Goal: Information Seeking & Learning: Learn about a topic

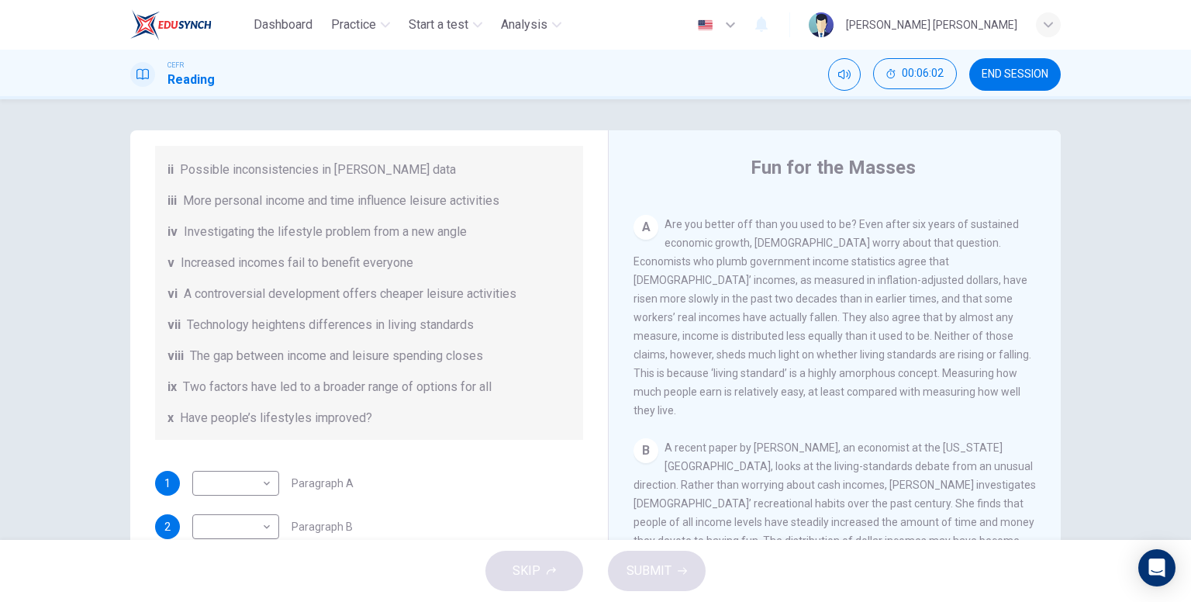
scroll to position [233, 0]
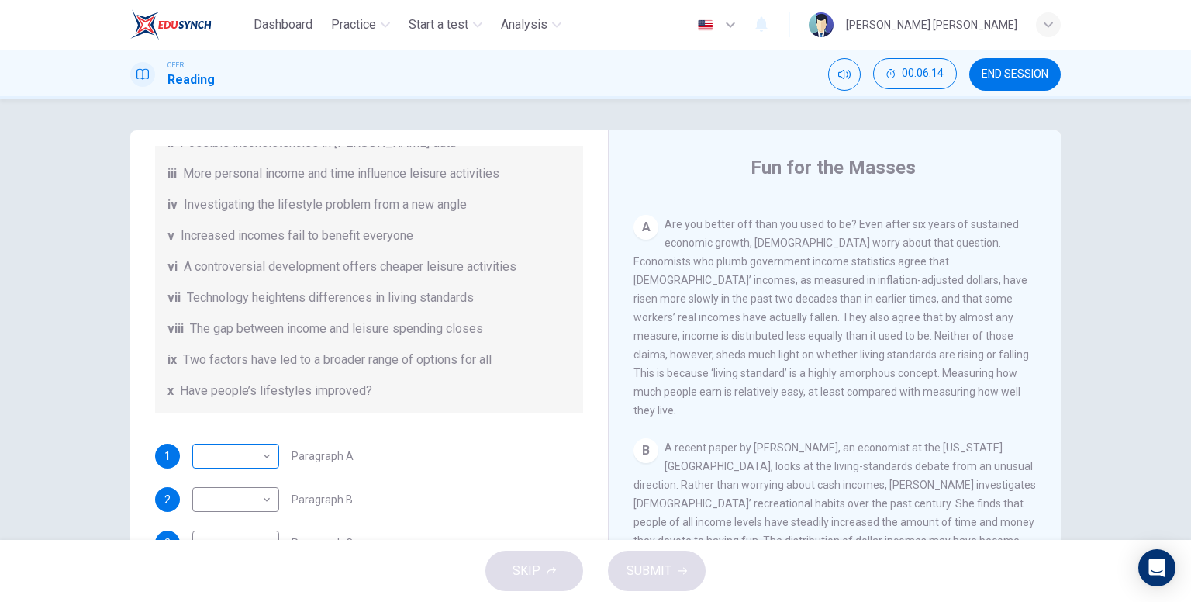
click at [261, 450] on body "Dashboard Practice Start a test Analysis English en ​ KHAIRUNNISA NABILA BINTI …" at bounding box center [595, 301] width 1191 height 602
click at [234, 574] on li "x" at bounding box center [231, 576] width 87 height 25
type input "x"
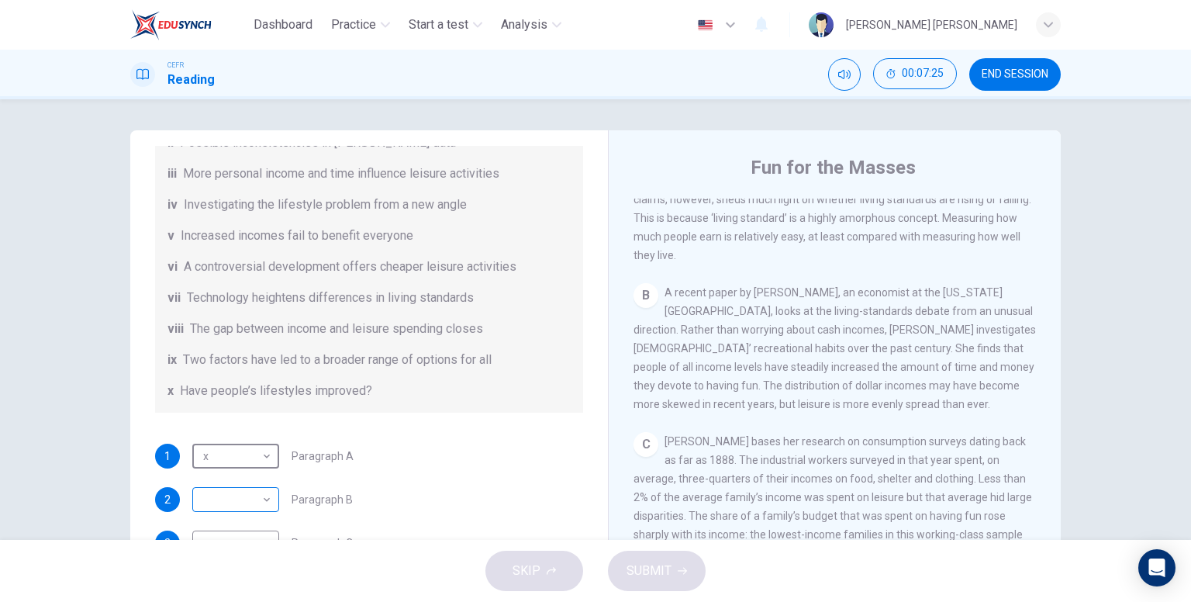
click at [243, 490] on body "Dashboard Practice Start a test Analysis English en ​ KHAIRUNNISA NABILA BINTI …" at bounding box center [595, 301] width 1191 height 602
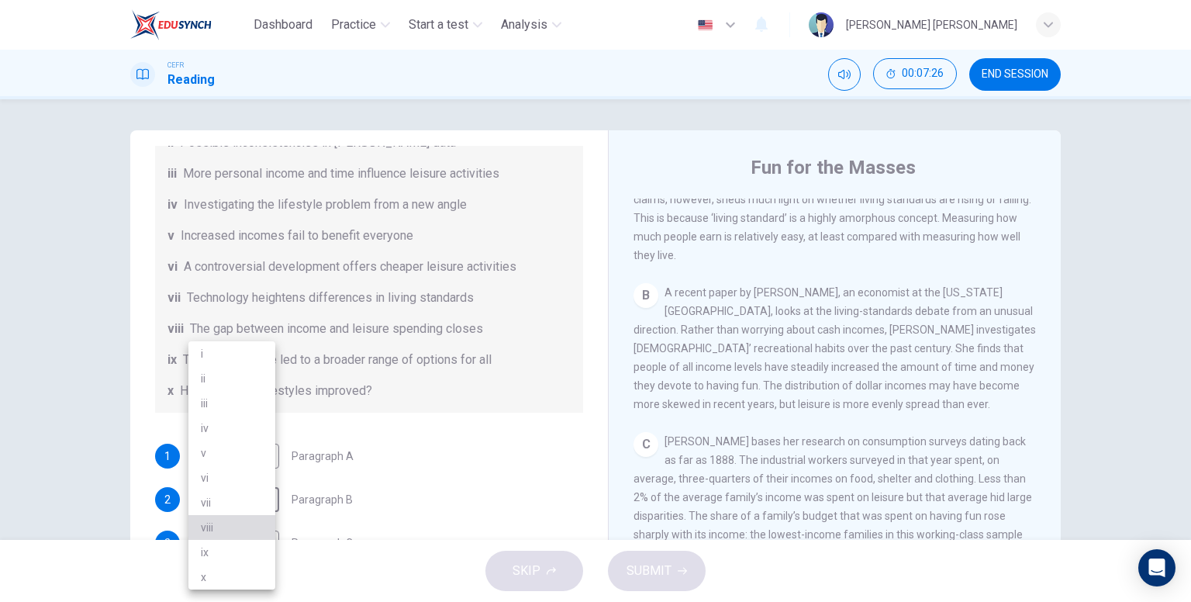
click at [233, 522] on li "viii" at bounding box center [231, 527] width 87 height 25
type input "viii"
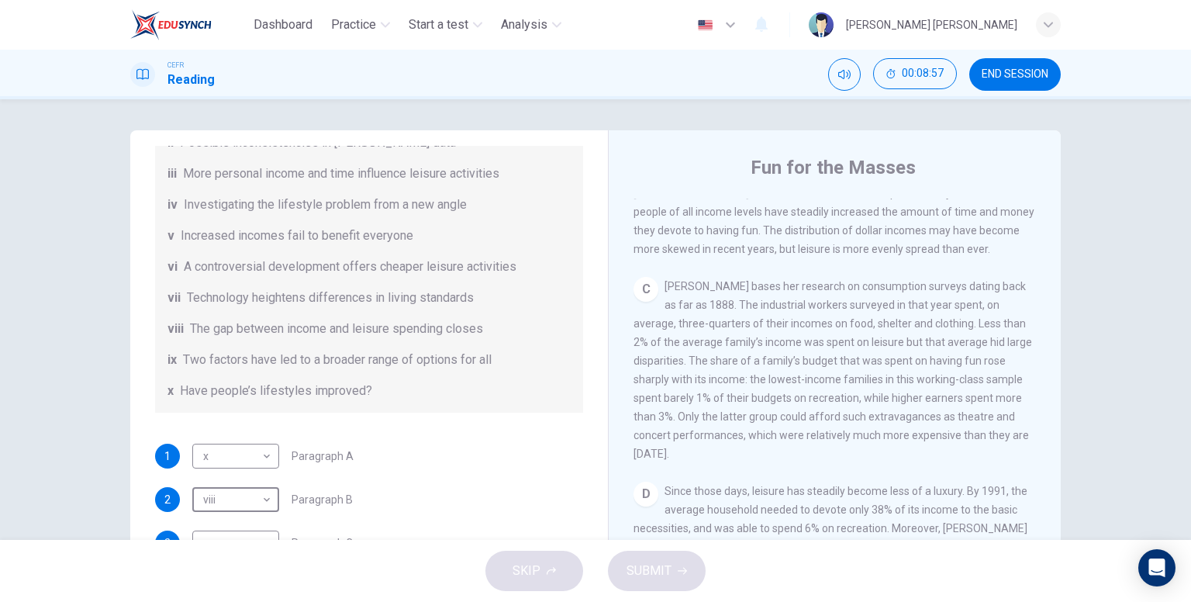
scroll to position [322, 0]
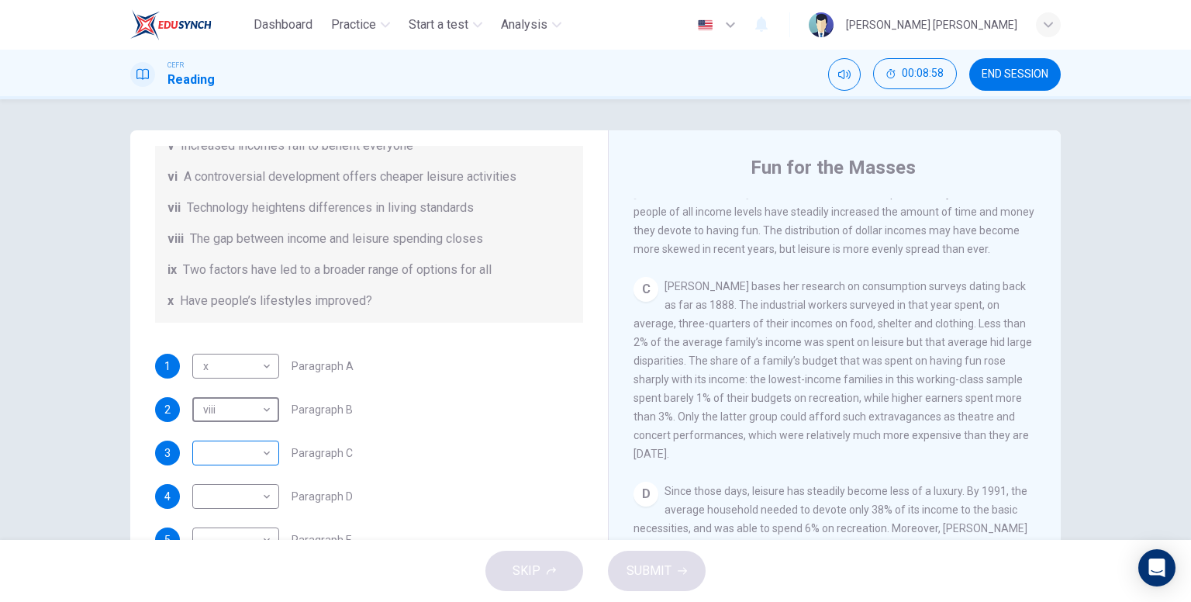
click at [246, 440] on body "Dashboard Practice Start a test Analysis English en ​ KHAIRUNNISA NABILA BINTI …" at bounding box center [595, 301] width 1191 height 602
click at [243, 343] on li "i" at bounding box center [231, 353] width 87 height 25
type input "i"
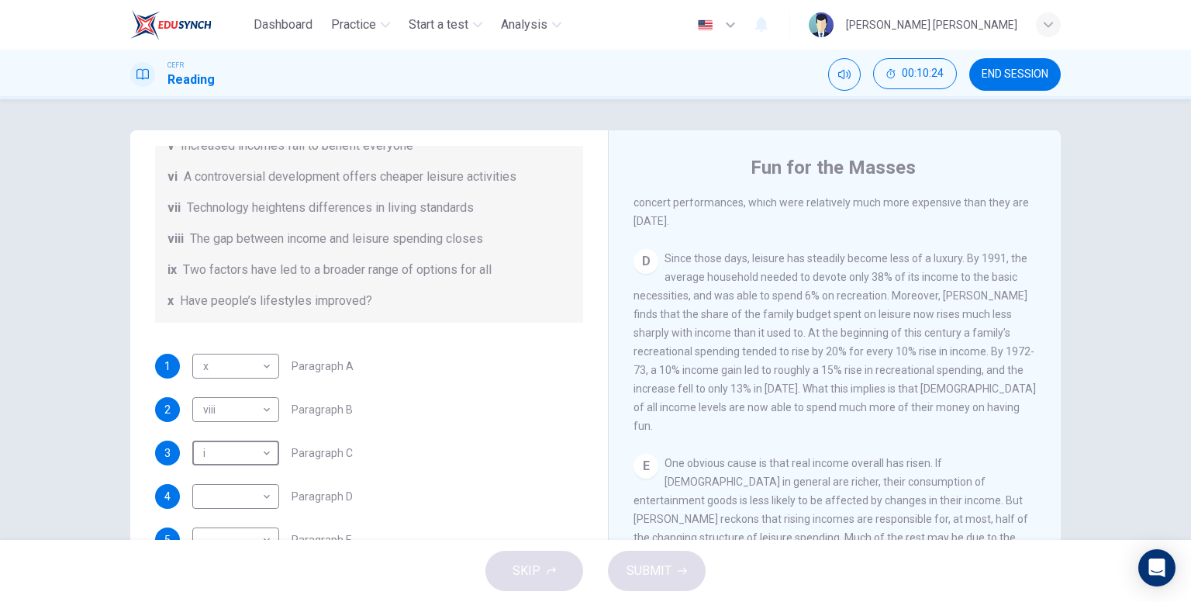
scroll to position [78, 0]
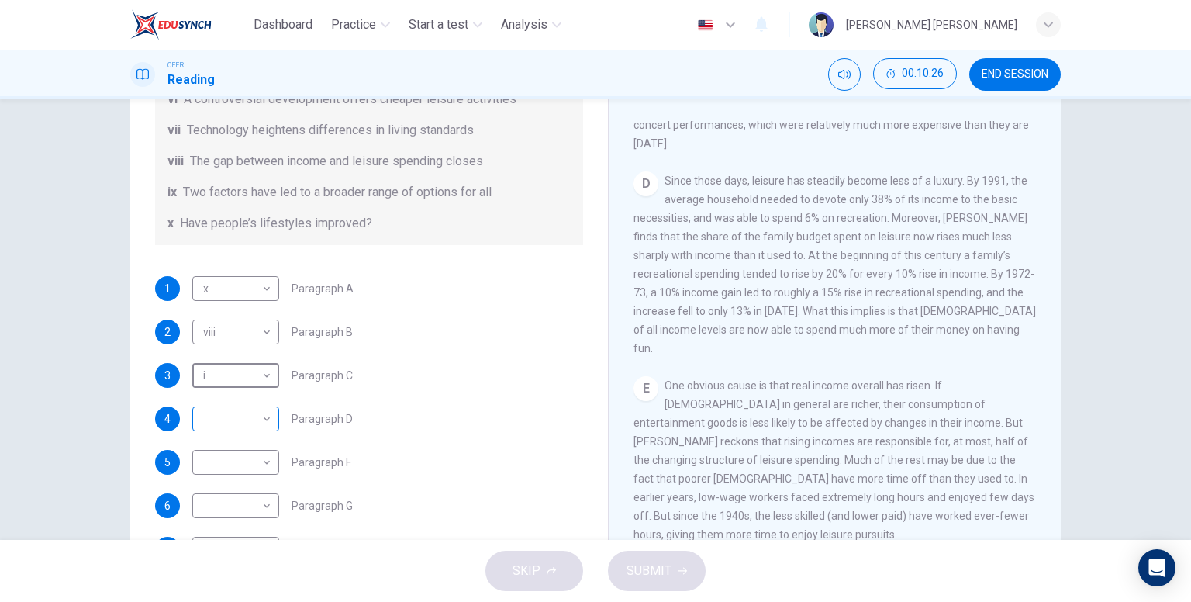
click at [248, 416] on body "Dashboard Practice Start a test Analysis English en ​ KHAIRUNNISA NABILA BINTI …" at bounding box center [595, 301] width 1191 height 602
click at [236, 404] on li "iii" at bounding box center [231, 403] width 87 height 25
type input "iii"
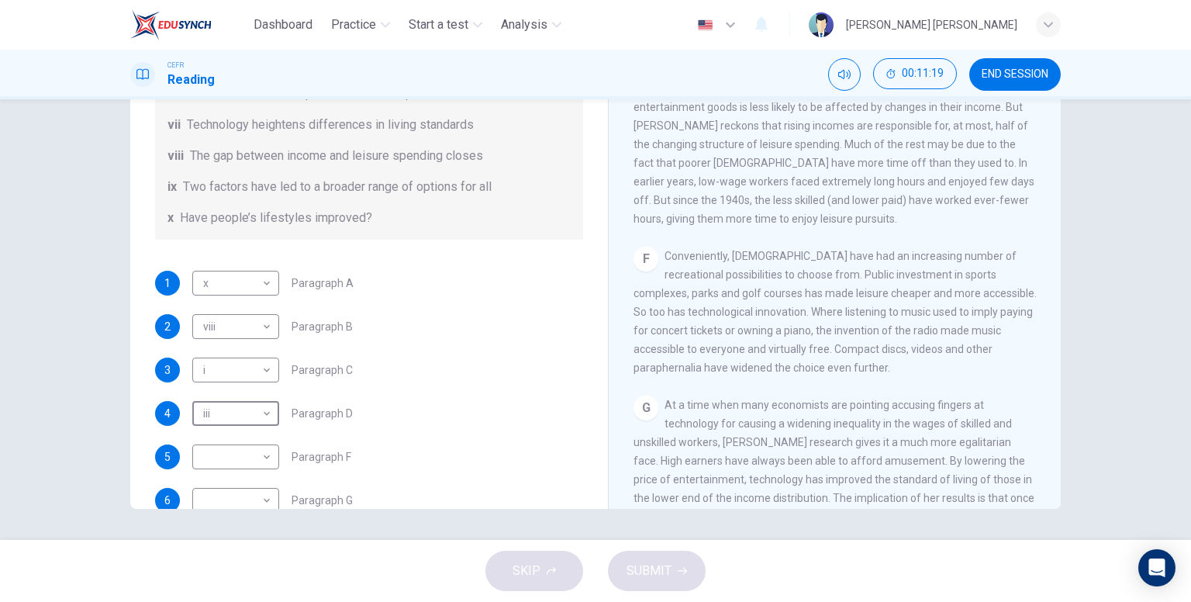
scroll to position [322, 0]
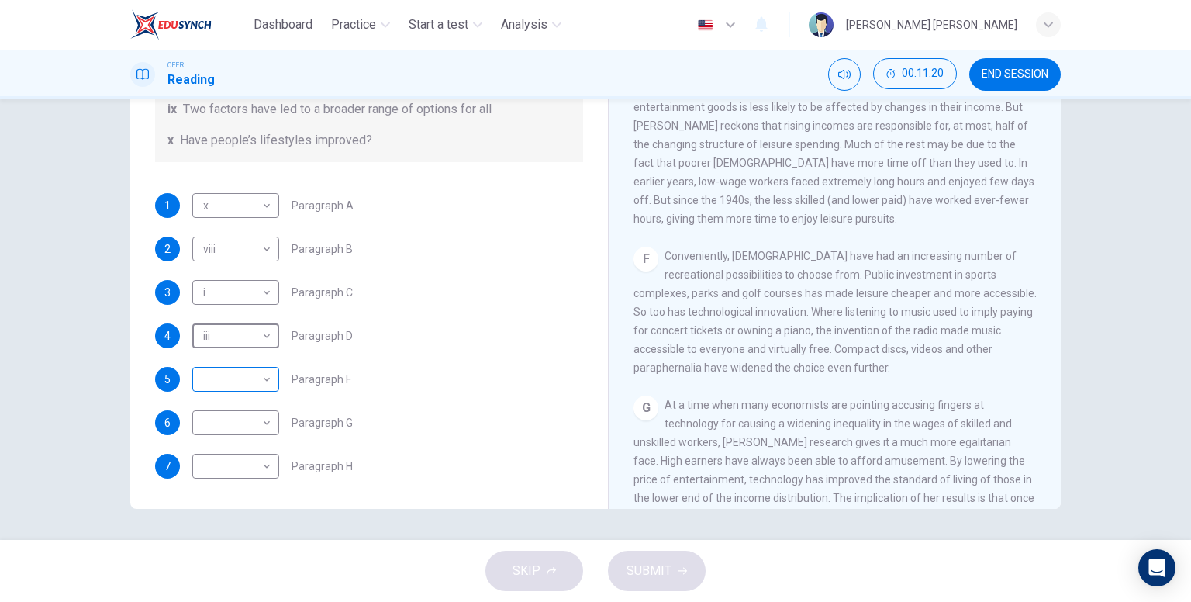
click at [214, 388] on body "Dashboard Practice Start a test Analysis English en ​ KHAIRUNNISA NABILA BINTI …" at bounding box center [595, 301] width 1191 height 602
click at [212, 509] on li "vii" at bounding box center [231, 502] width 87 height 25
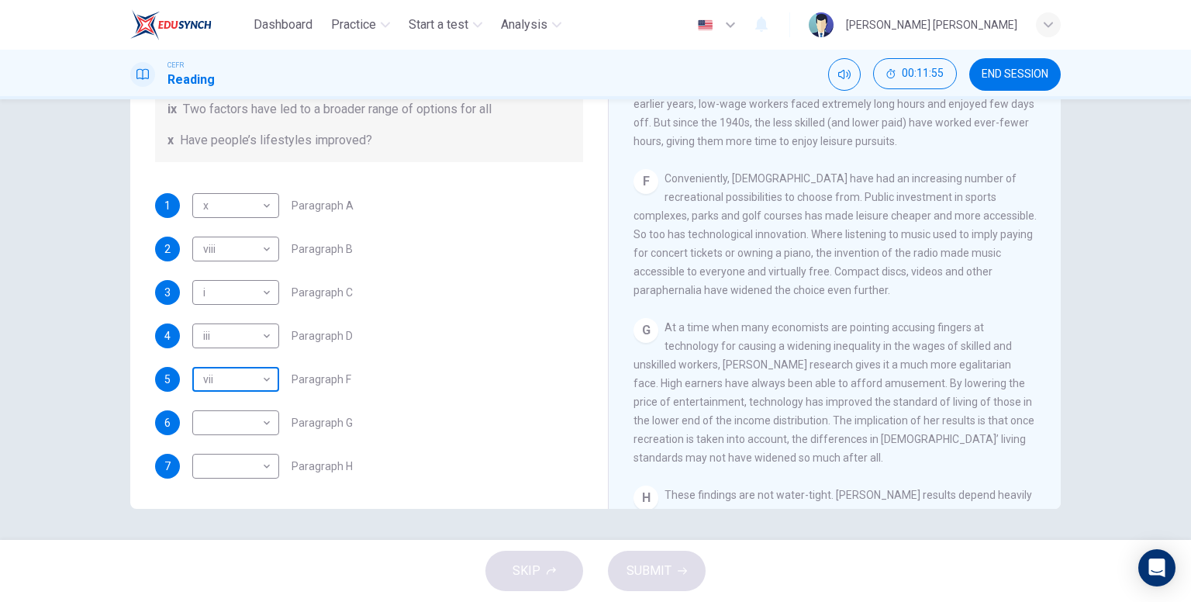
click at [257, 379] on body "Dashboard Practice Start a test Analysis English en ​ KHAIRUNNISA NABILA BINTI …" at bounding box center [595, 301] width 1191 height 602
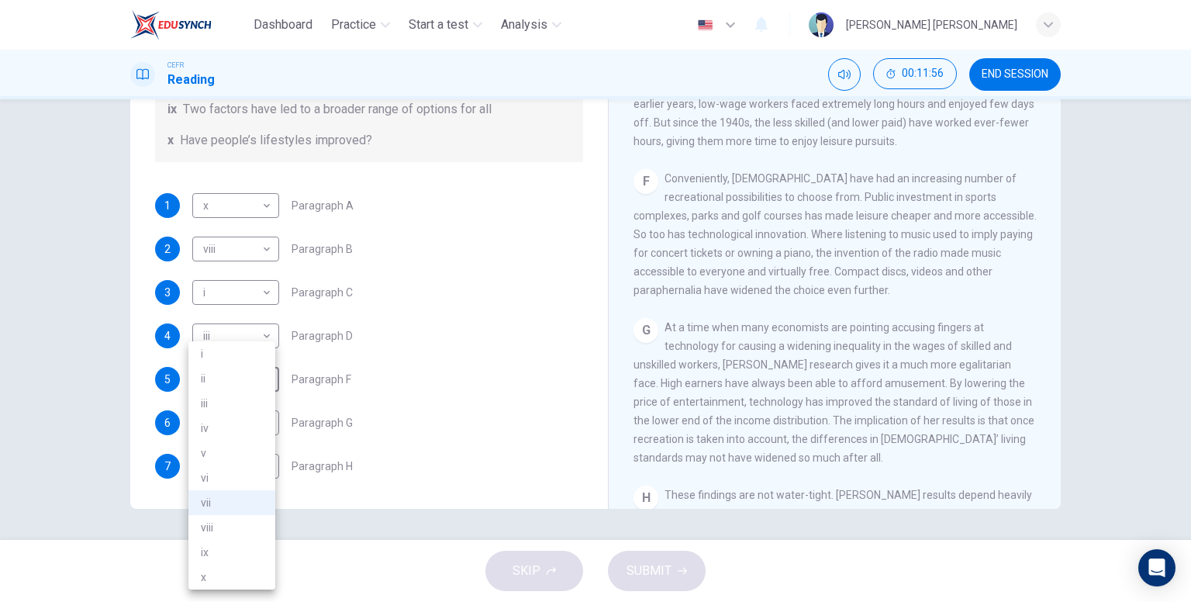
click at [224, 547] on li "ix" at bounding box center [231, 552] width 87 height 25
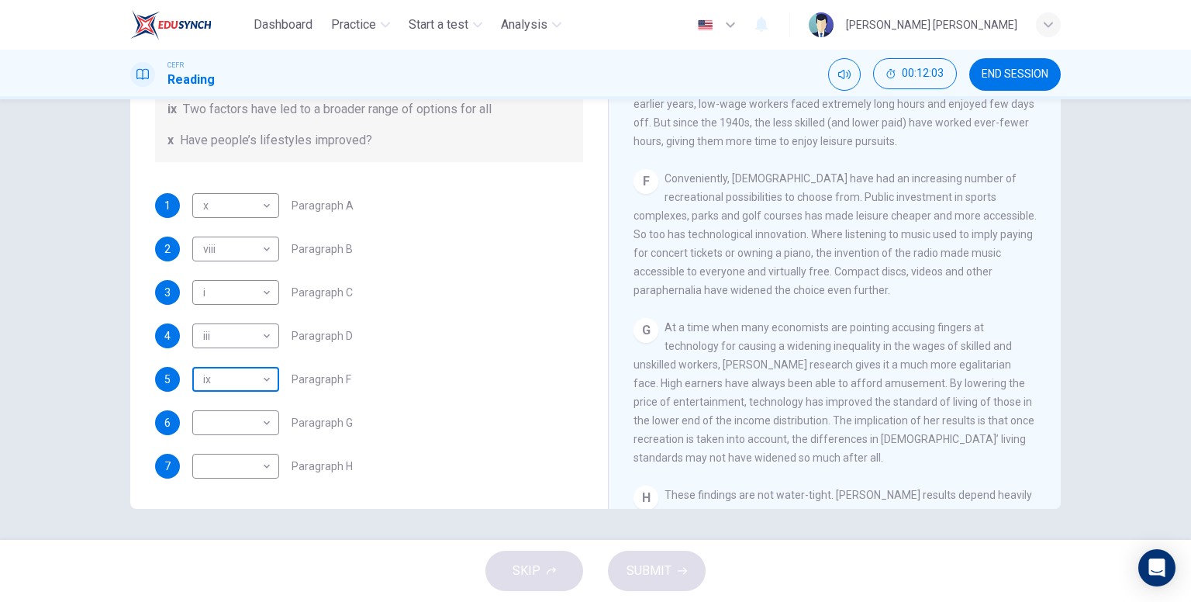
click at [253, 384] on body "Dashboard Practice Start a test Analysis English en ​ KHAIRUNNISA NABILA BINTI …" at bounding box center [595, 301] width 1191 height 602
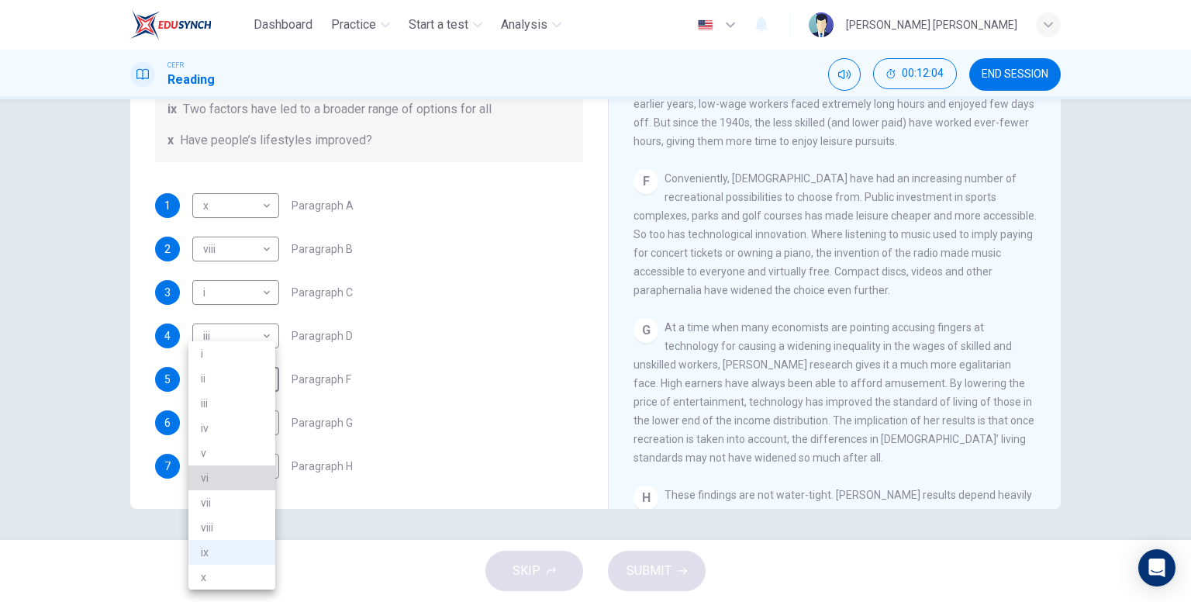
click at [234, 471] on li "vi" at bounding box center [231, 477] width 87 height 25
type input "vi"
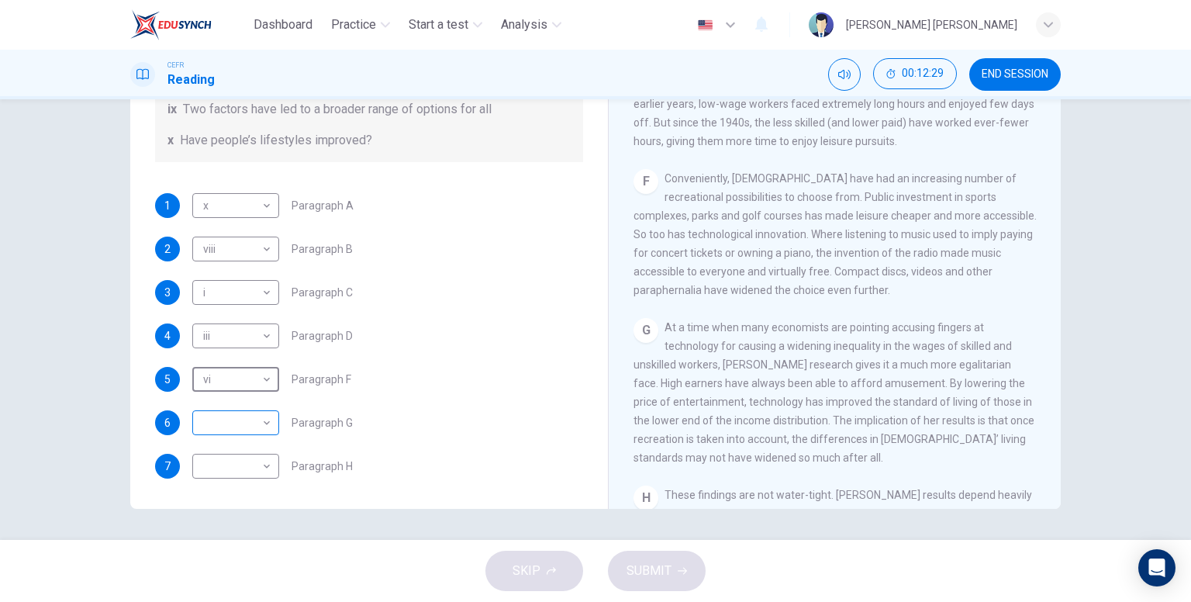
click at [252, 427] on body "Dashboard Practice Start a test Analysis English en ​ KHAIRUNNISA NABILA BINTI …" at bounding box center [595, 301] width 1191 height 602
click at [233, 546] on li "ix" at bounding box center [231, 552] width 87 height 25
type input "ix"
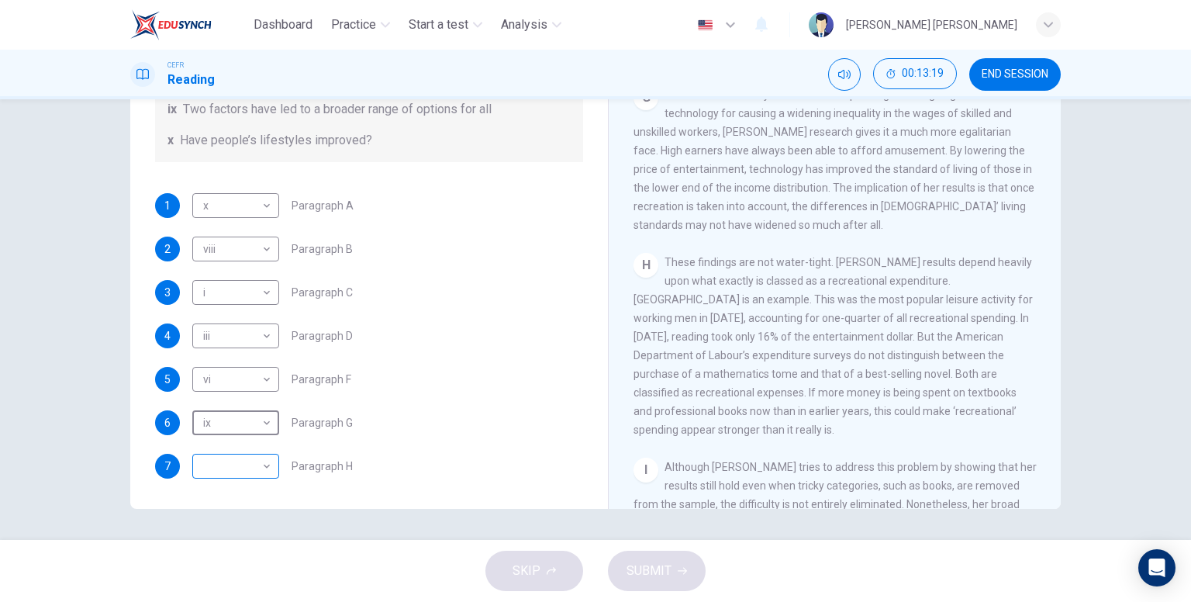
click at [256, 463] on body "Dashboard Practice Start a test Analysis English en ​ KHAIRUNNISA NABILA BINTI …" at bounding box center [595, 301] width 1191 height 602
click at [231, 382] on li "ii" at bounding box center [231, 378] width 87 height 25
type input "ii"
click at [660, 553] on button "SUBMIT" at bounding box center [657, 570] width 98 height 40
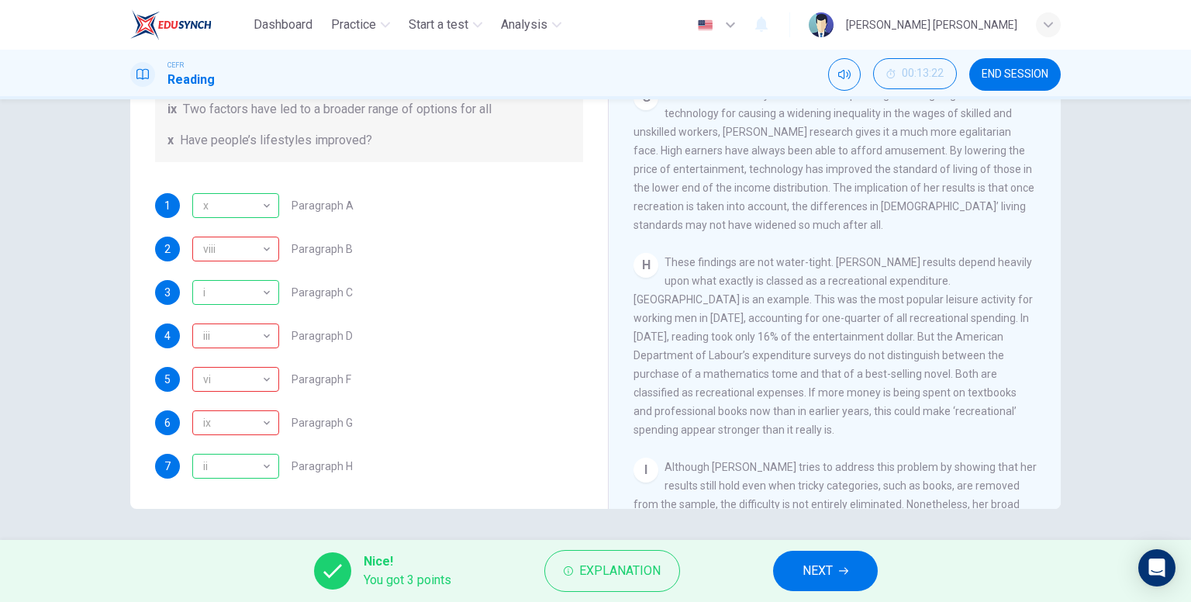
click at [832, 564] on span "NEXT" at bounding box center [817, 571] width 30 height 22
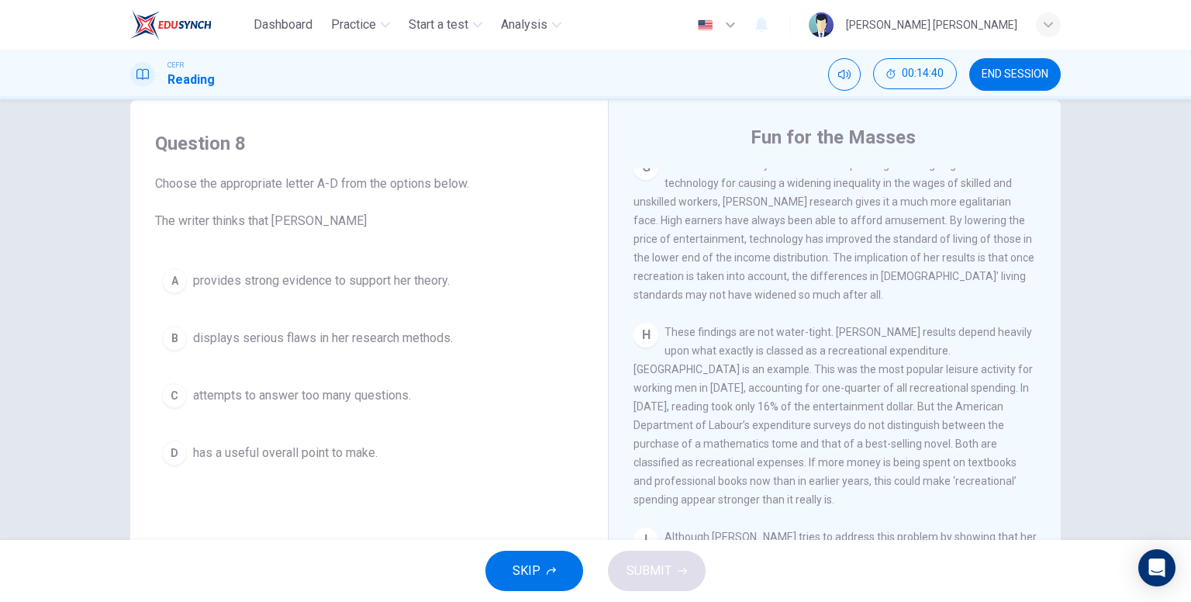
scroll to position [0, 0]
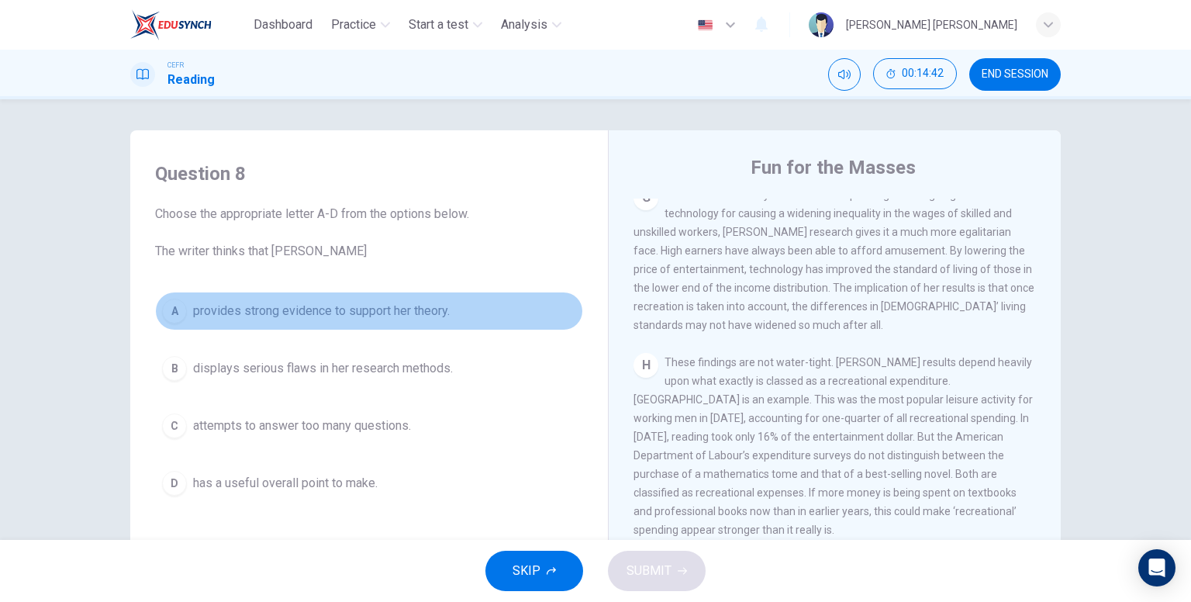
click at [363, 316] on span "provides strong evidence to support her theory." at bounding box center [321, 311] width 257 height 19
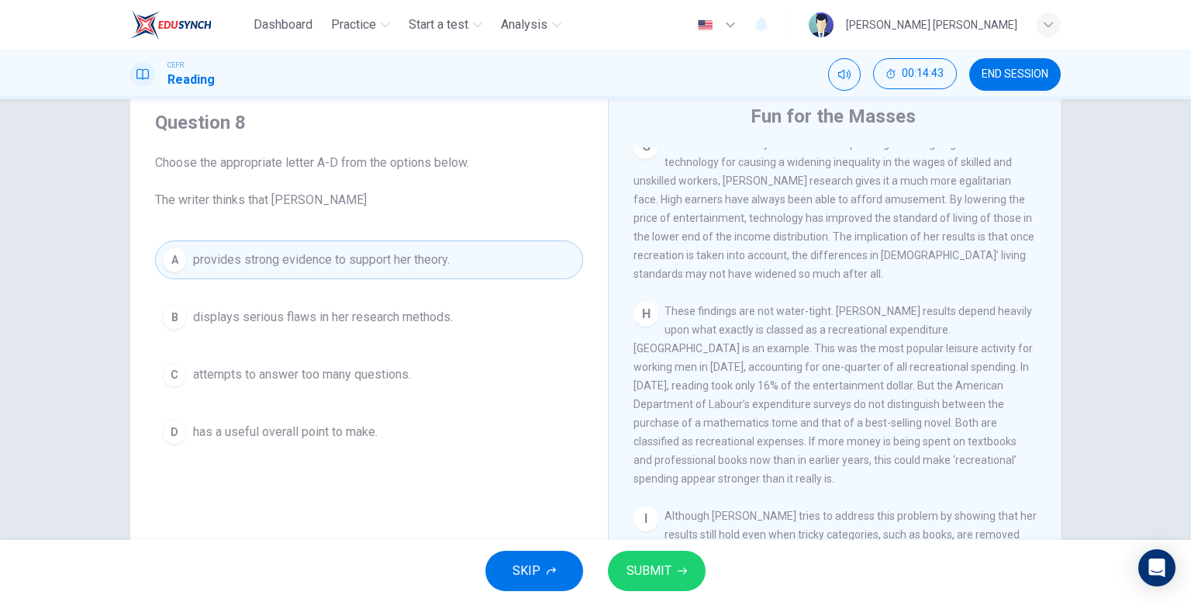
scroll to position [78, 0]
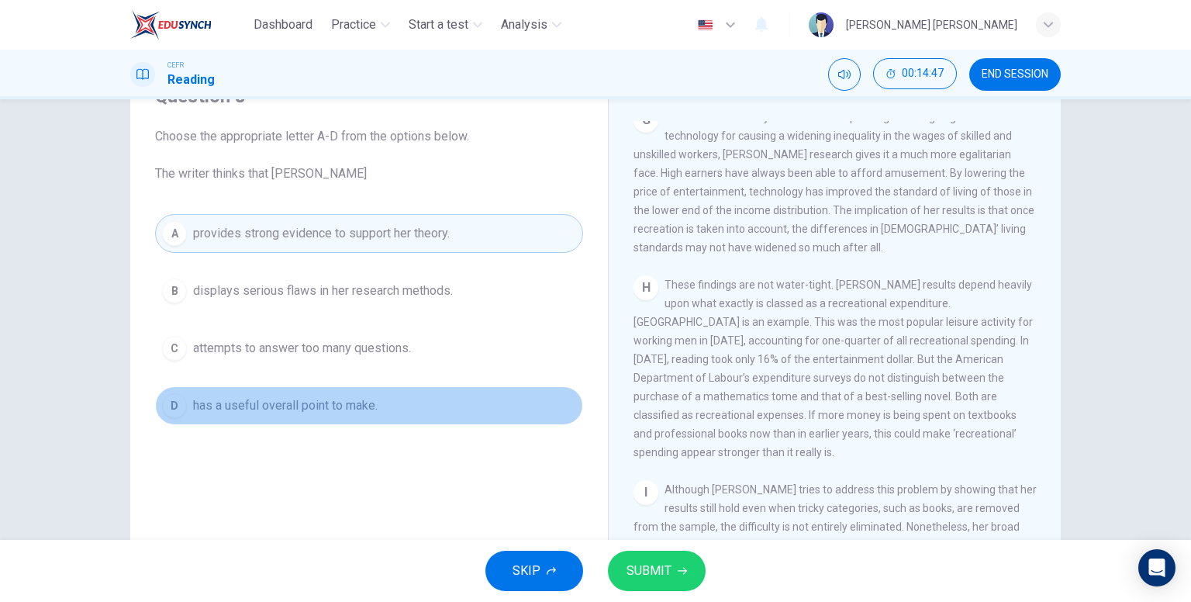
click at [312, 408] on span "has a useful overall point to make." at bounding box center [285, 405] width 184 height 19
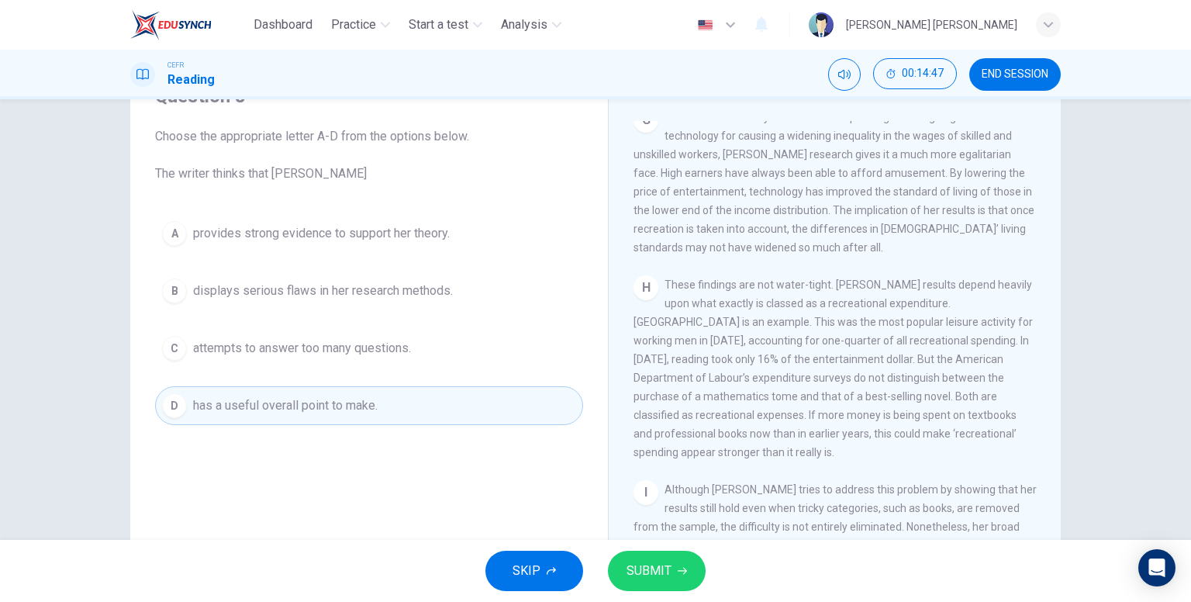
click at [660, 557] on button "SUBMIT" at bounding box center [657, 570] width 98 height 40
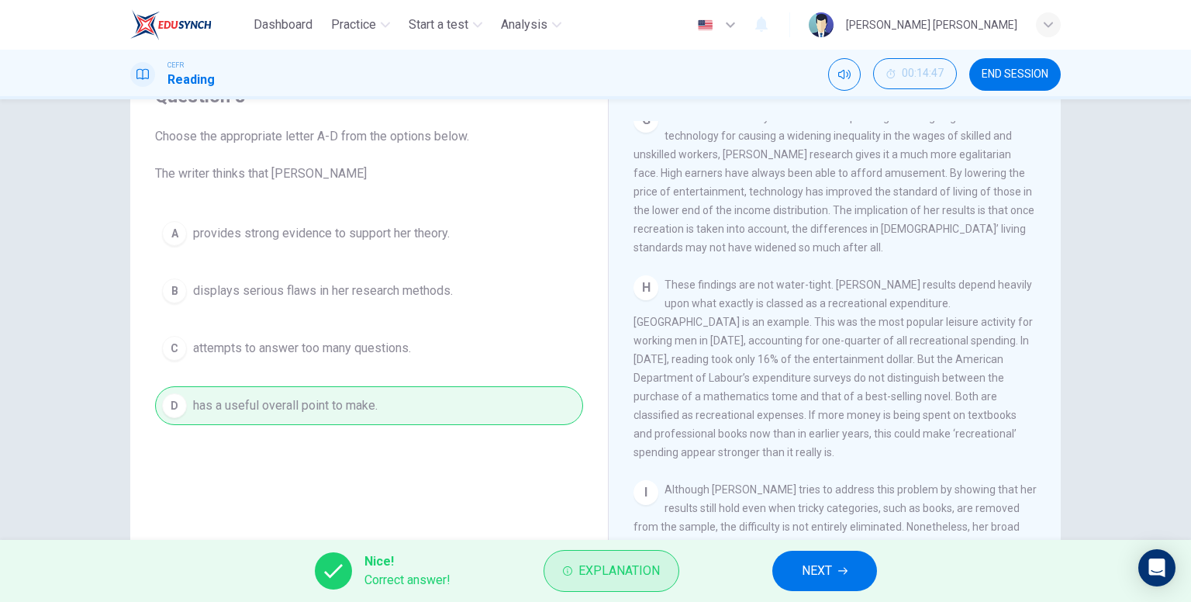
click at [631, 555] on button "Explanation" at bounding box center [611, 571] width 136 height 42
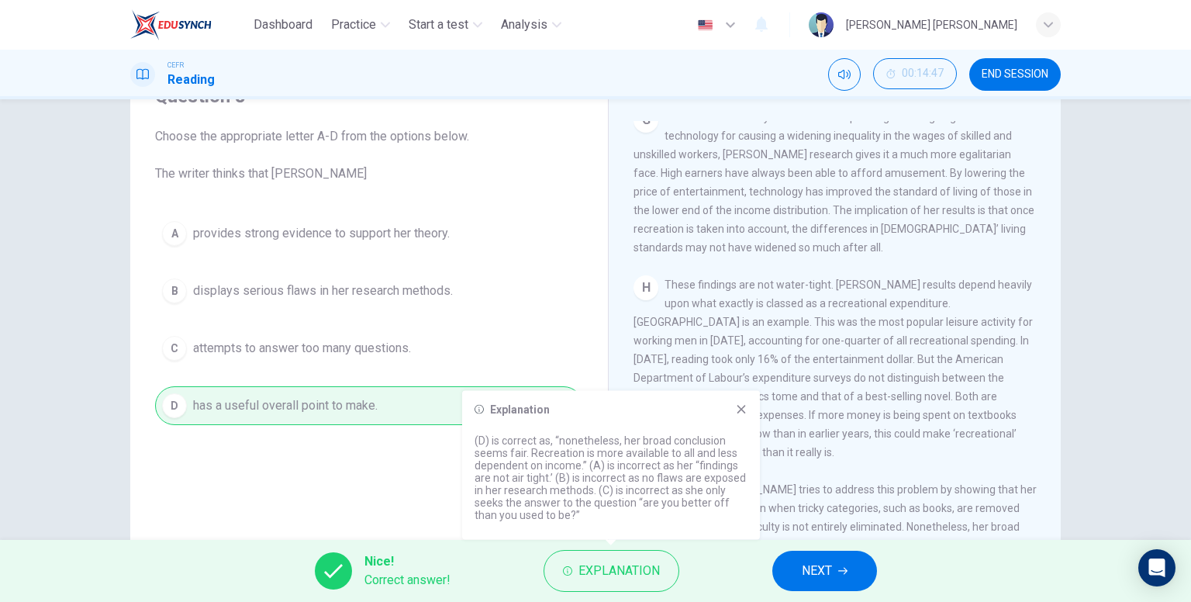
click at [829, 565] on span "NEXT" at bounding box center [817, 571] width 30 height 22
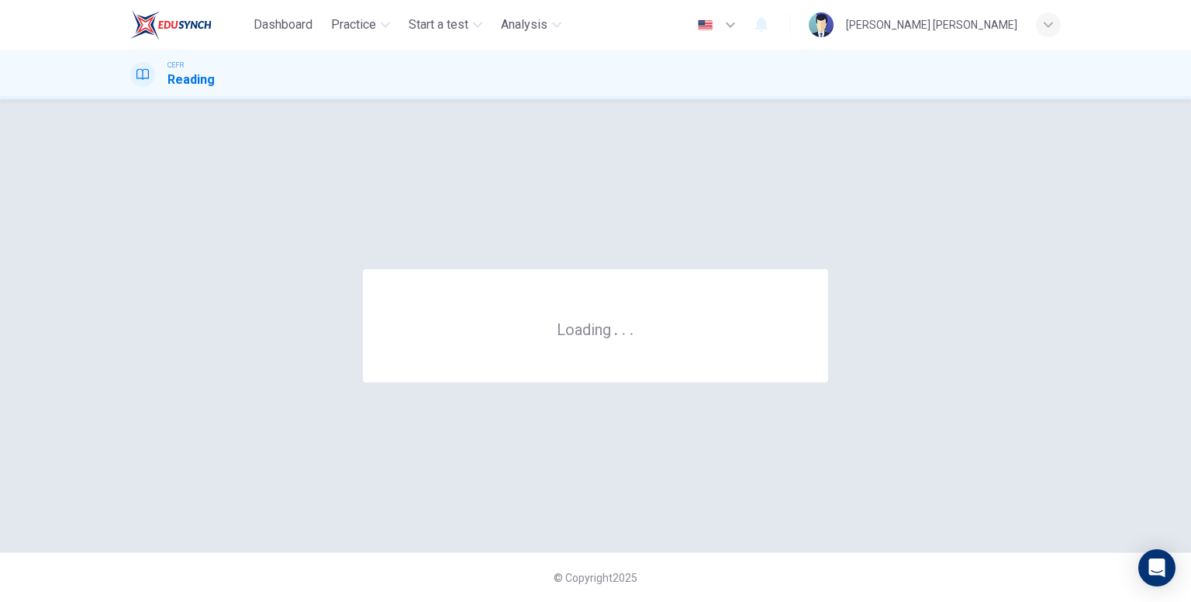
scroll to position [0, 0]
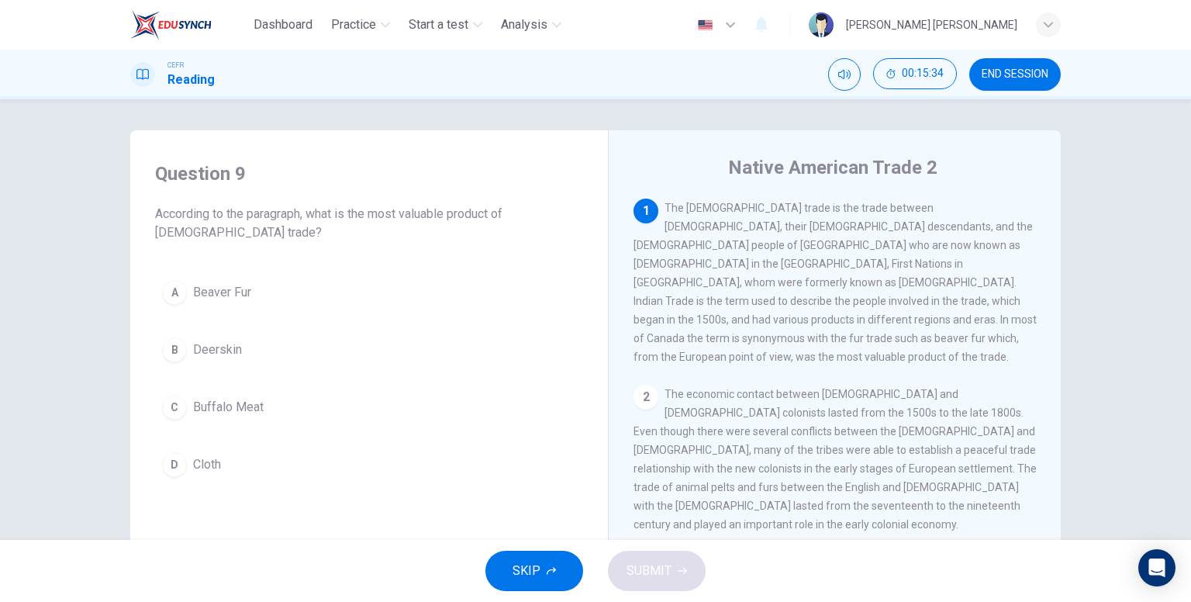
click at [229, 290] on span "Beaver Fur" at bounding box center [222, 292] width 58 height 19
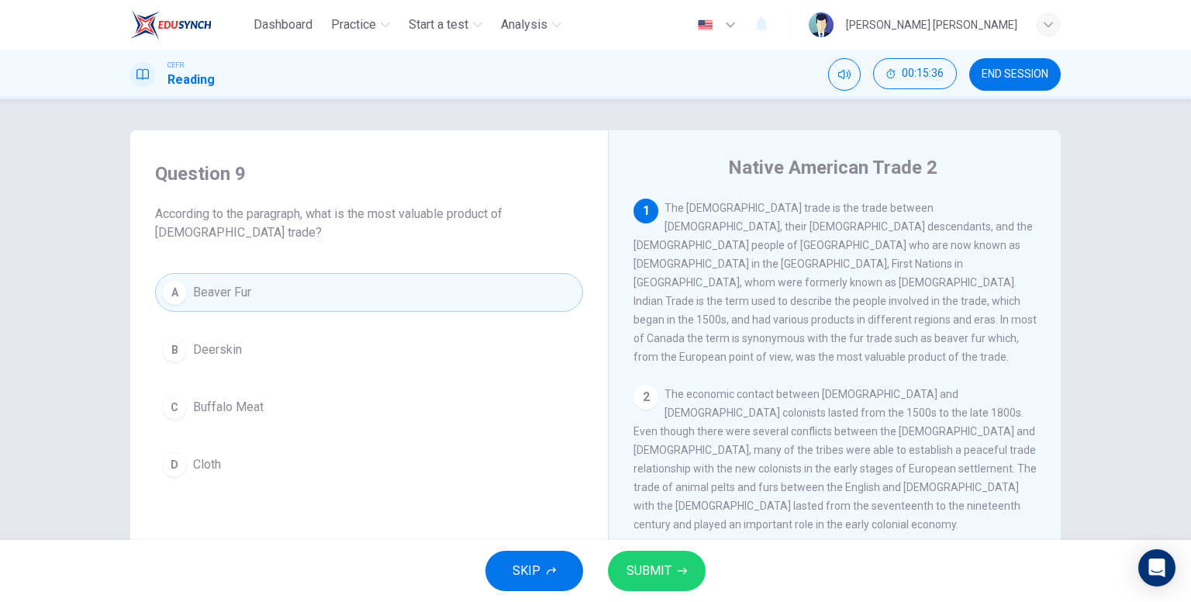
click at [688, 571] on button "SUBMIT" at bounding box center [657, 570] width 98 height 40
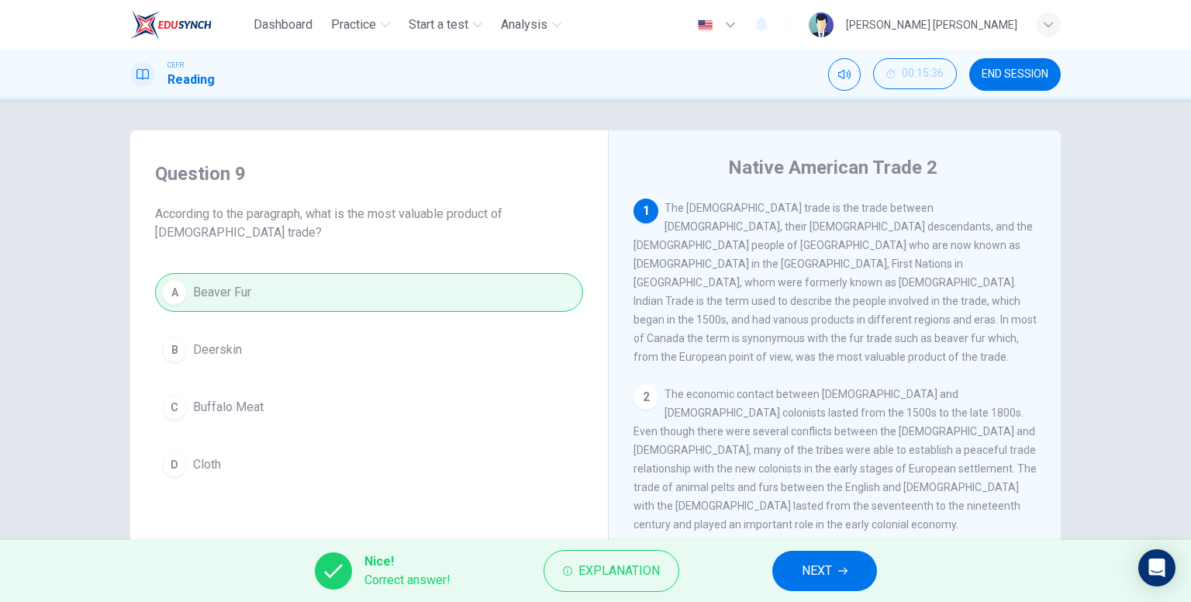
click at [831, 564] on span "NEXT" at bounding box center [817, 571] width 30 height 22
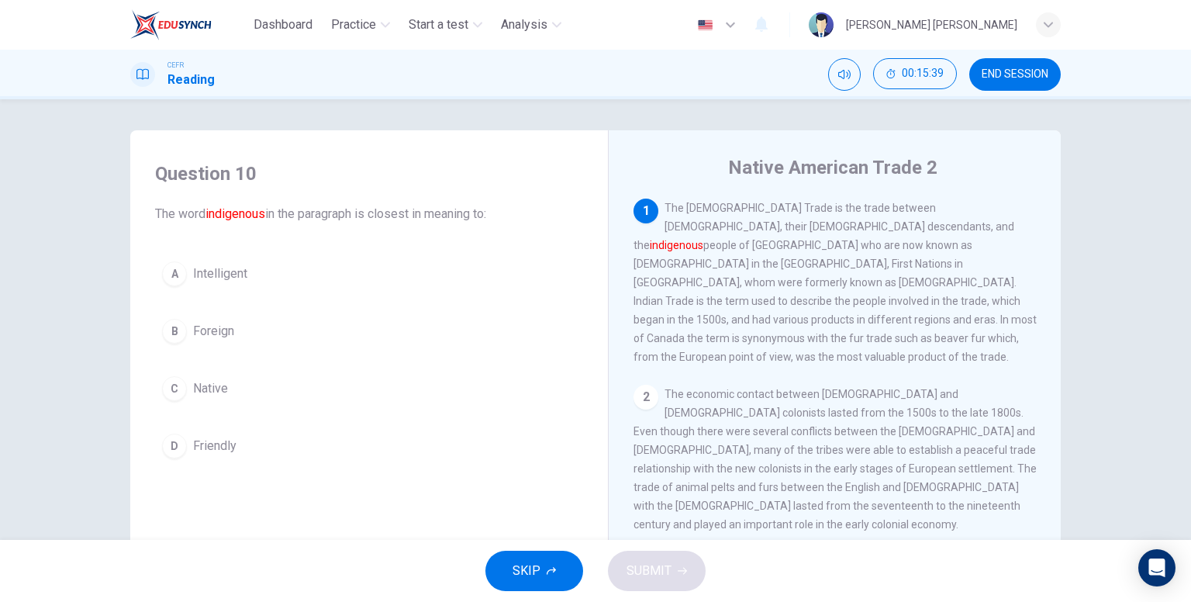
click at [213, 393] on span "Native" at bounding box center [210, 388] width 35 height 19
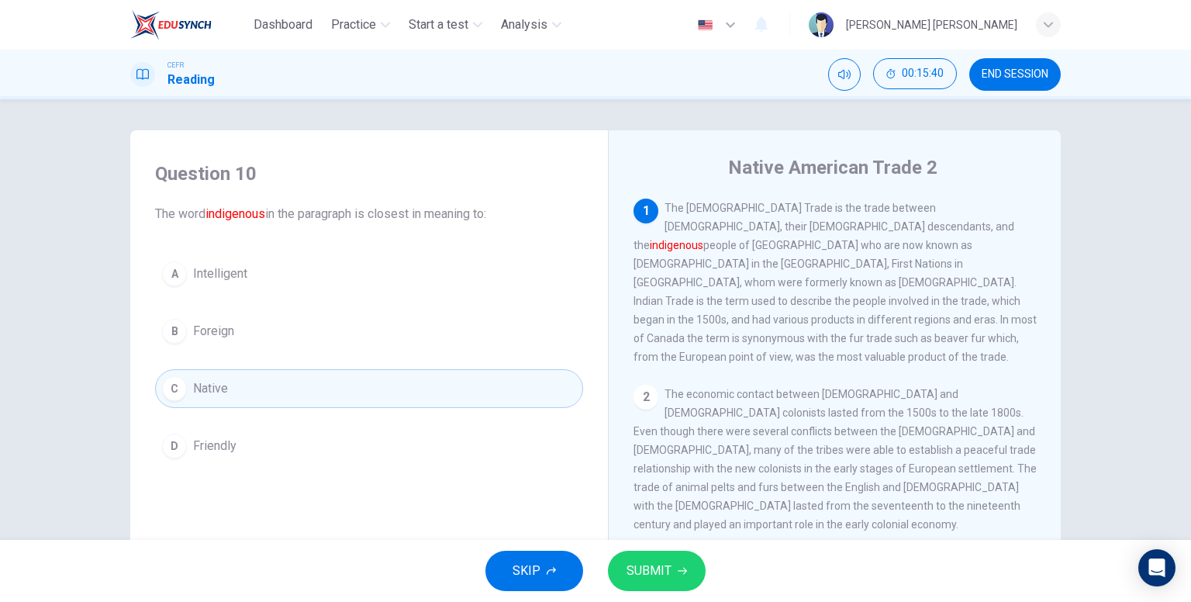
click at [646, 574] on span "SUBMIT" at bounding box center [648, 571] width 45 height 22
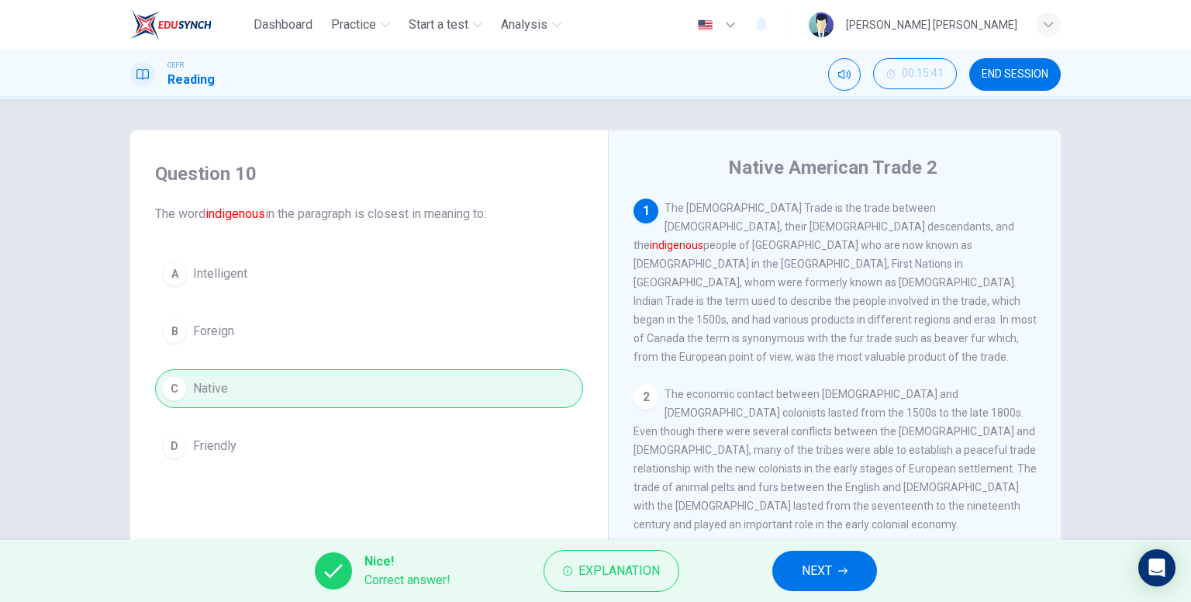
click at [793, 576] on button "NEXT" at bounding box center [824, 570] width 105 height 40
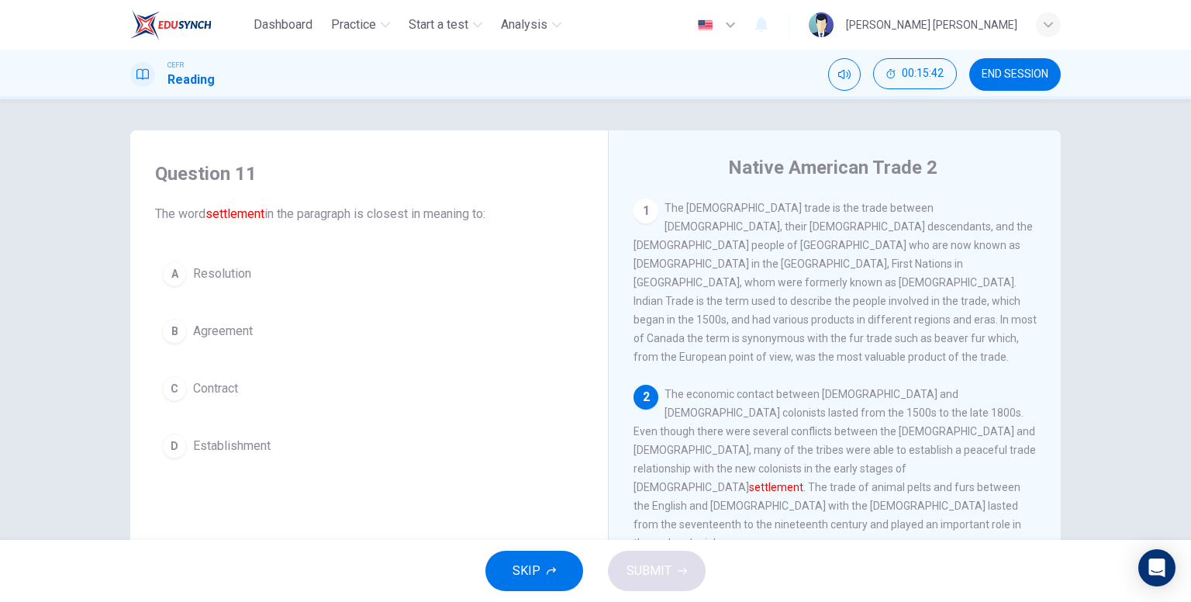
scroll to position [78, 0]
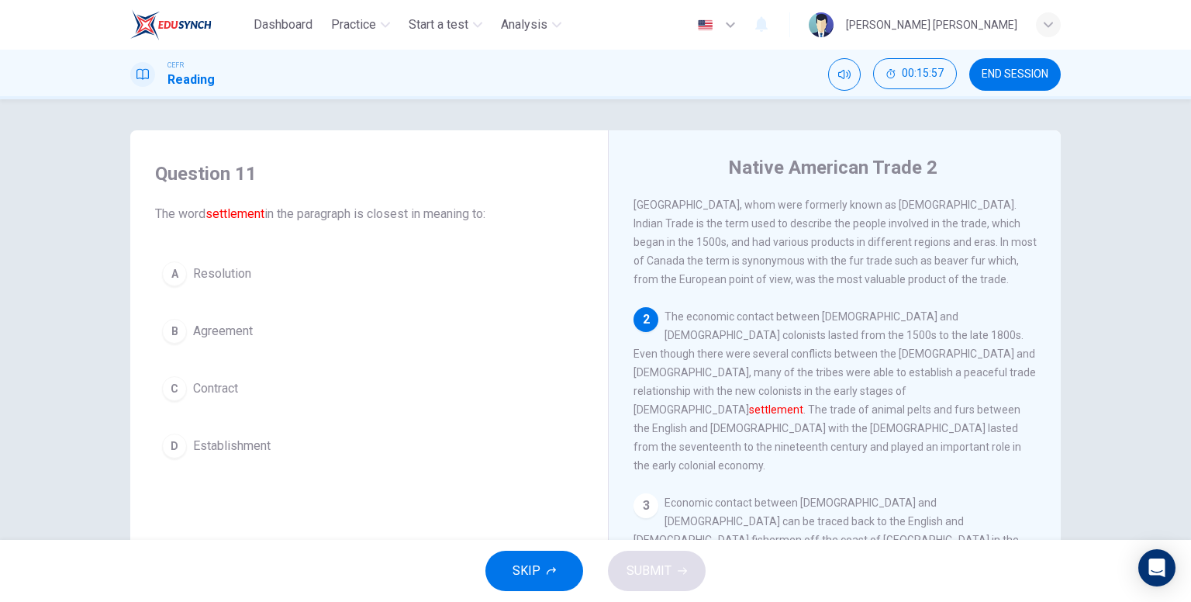
click at [229, 441] on span "Establishment" at bounding box center [232, 445] width 78 height 19
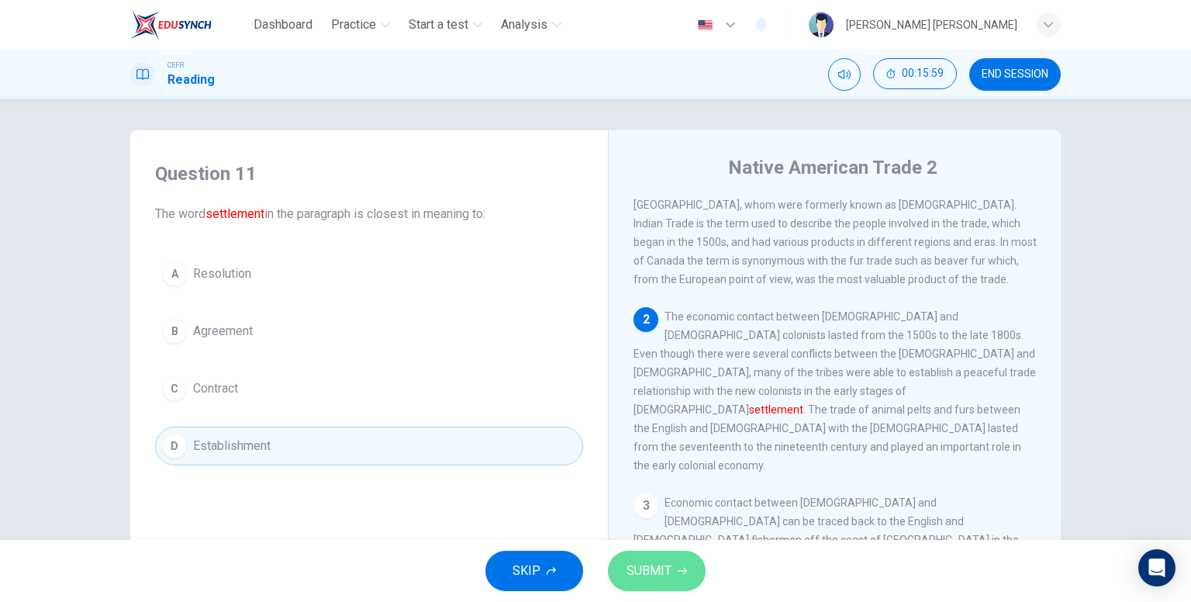
click at [667, 564] on span "SUBMIT" at bounding box center [648, 571] width 45 height 22
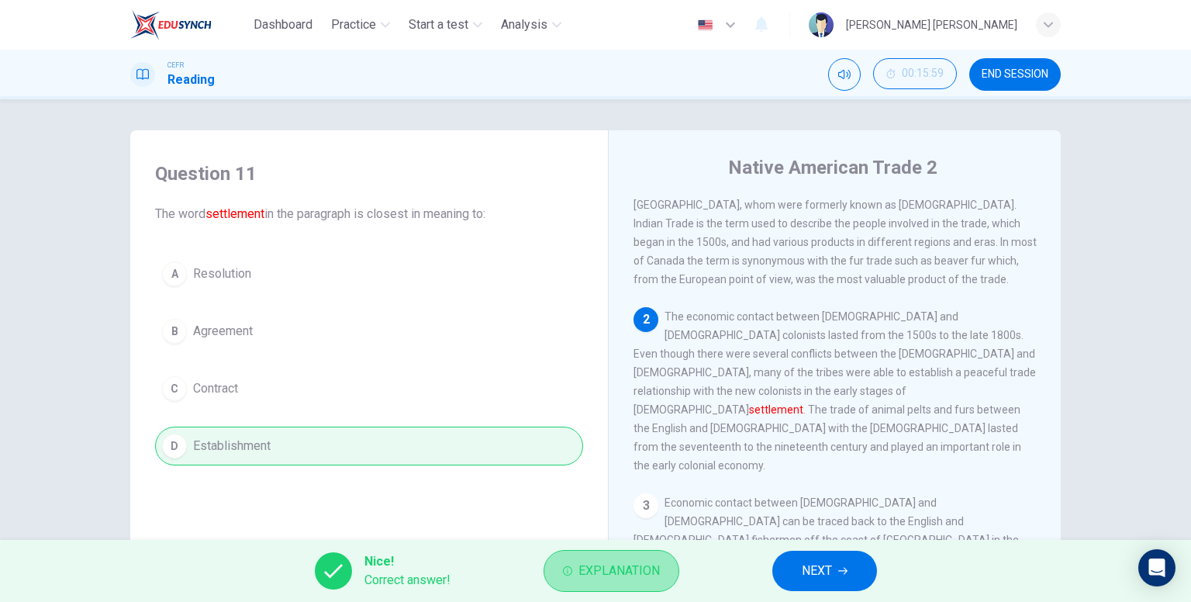
click at [598, 567] on span "Explanation" at bounding box center [618, 571] width 81 height 22
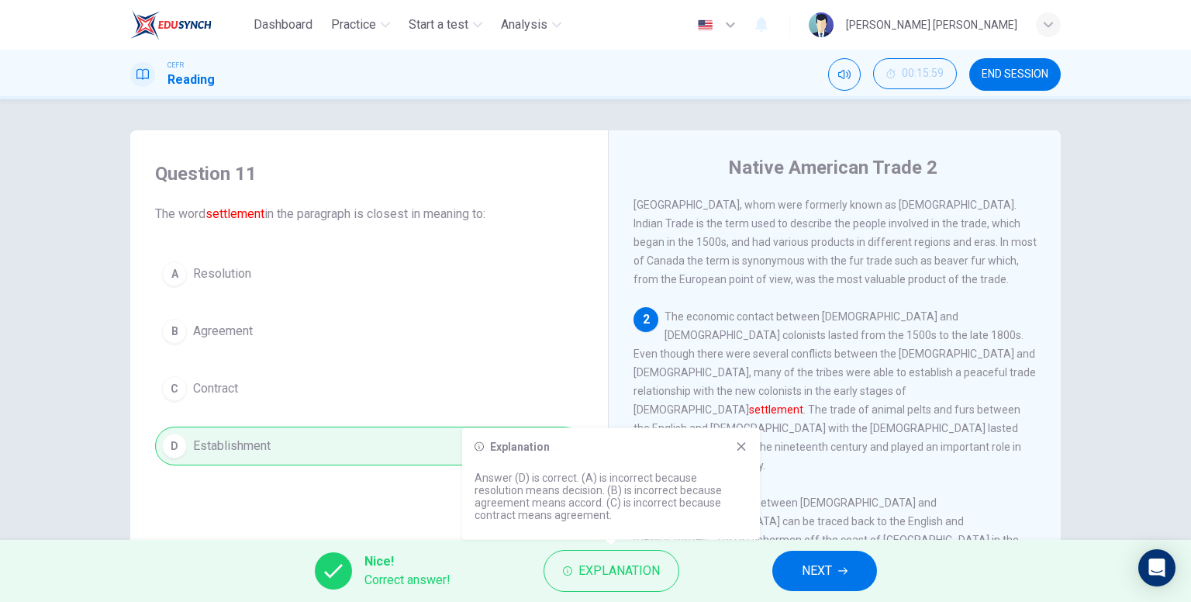
click at [840, 565] on button "NEXT" at bounding box center [824, 570] width 105 height 40
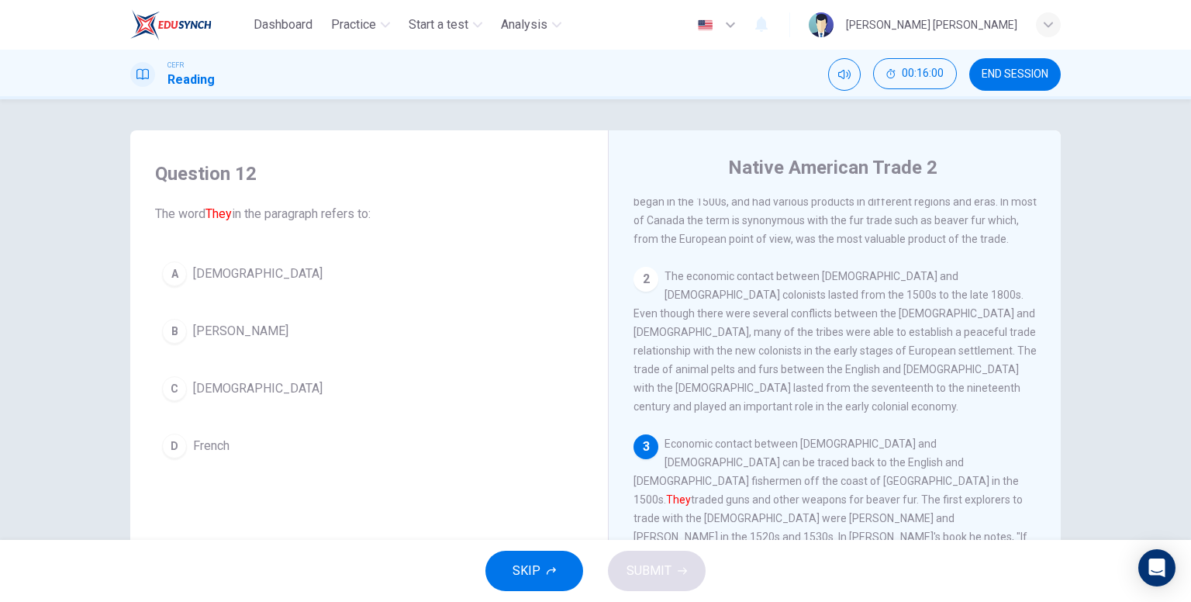
scroll to position [155, 0]
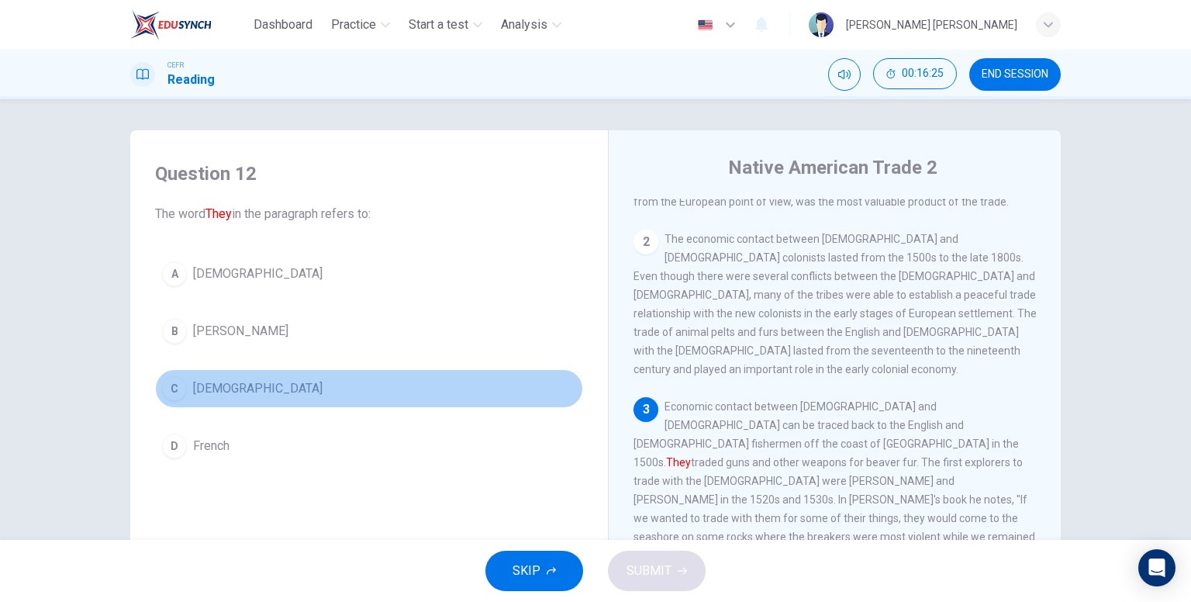
click at [198, 387] on span "Europeans" at bounding box center [257, 388] width 129 height 19
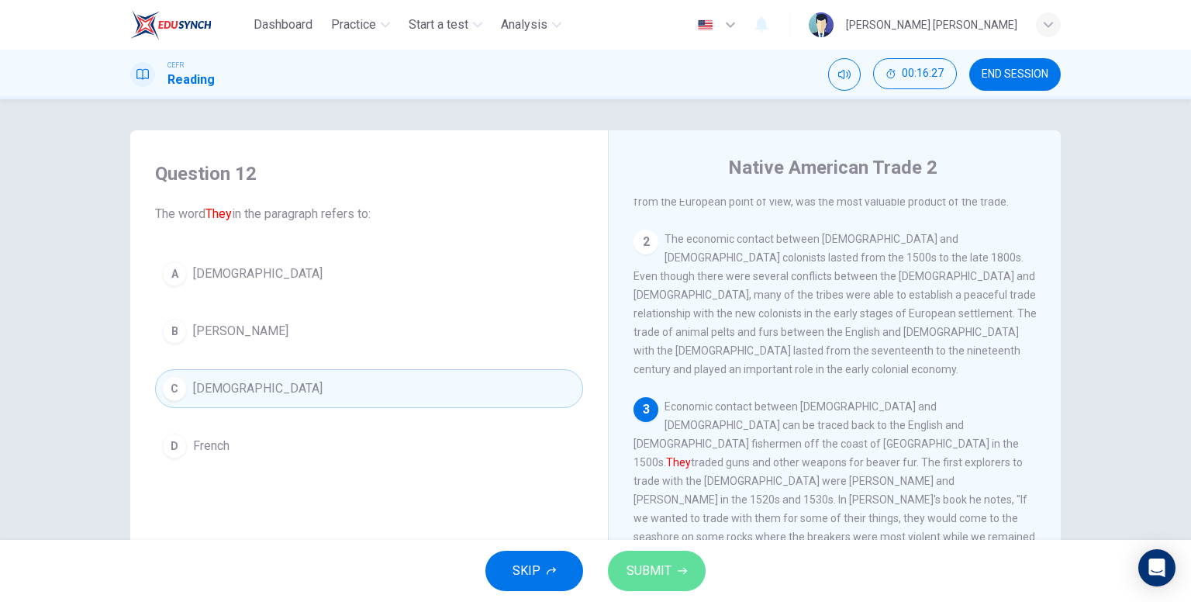
click at [679, 568] on icon "button" at bounding box center [682, 570] width 9 height 9
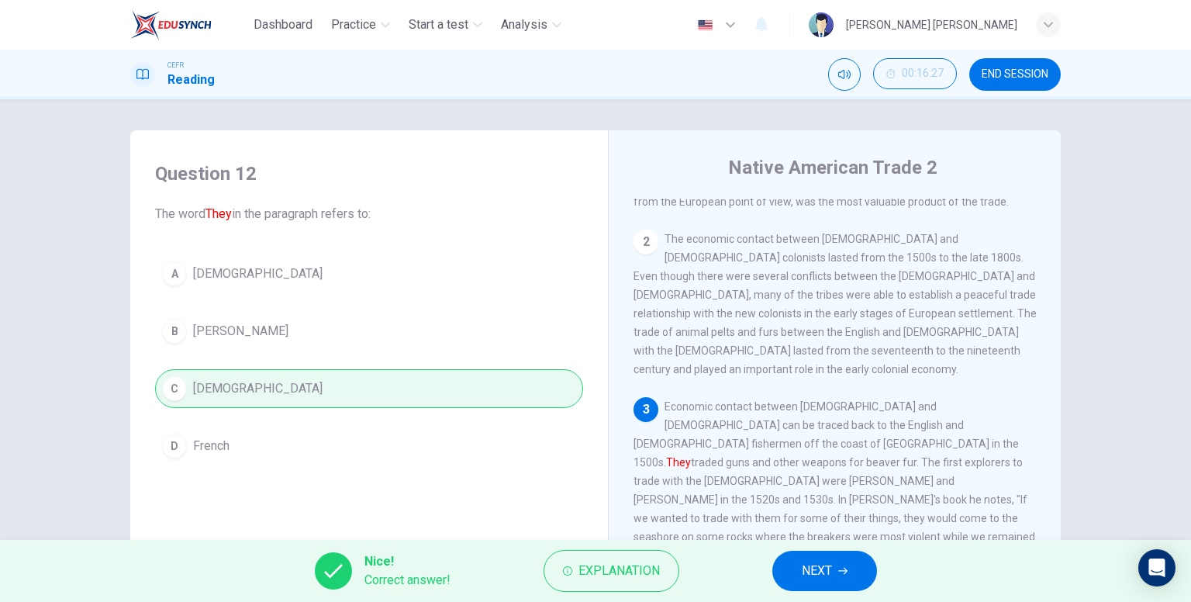
click at [812, 571] on span "NEXT" at bounding box center [817, 571] width 30 height 22
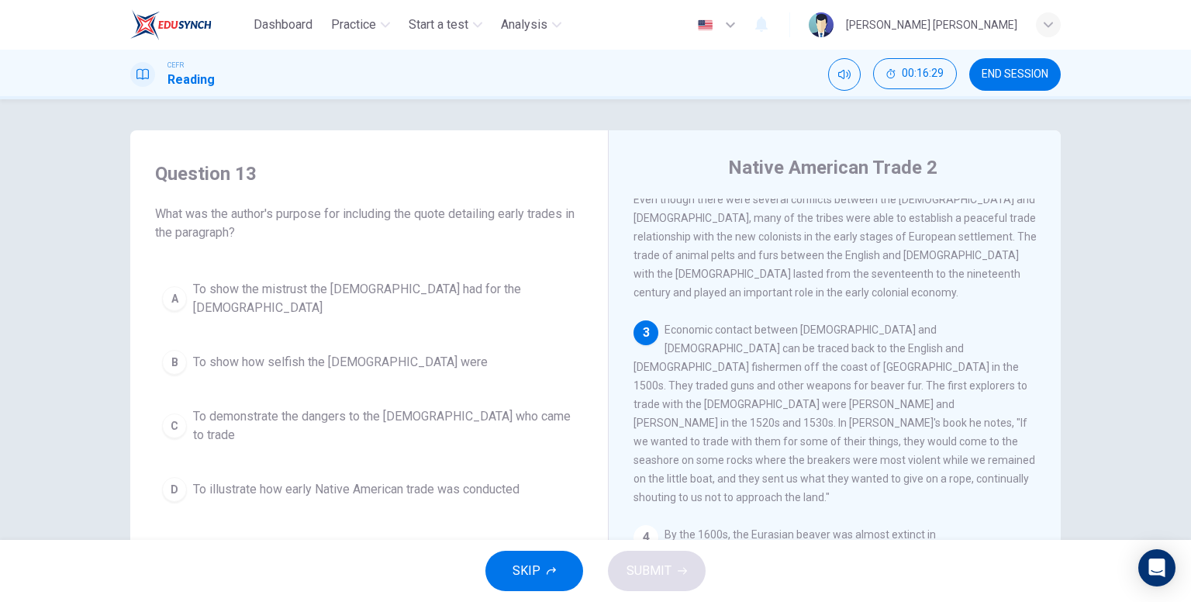
scroll to position [233, 0]
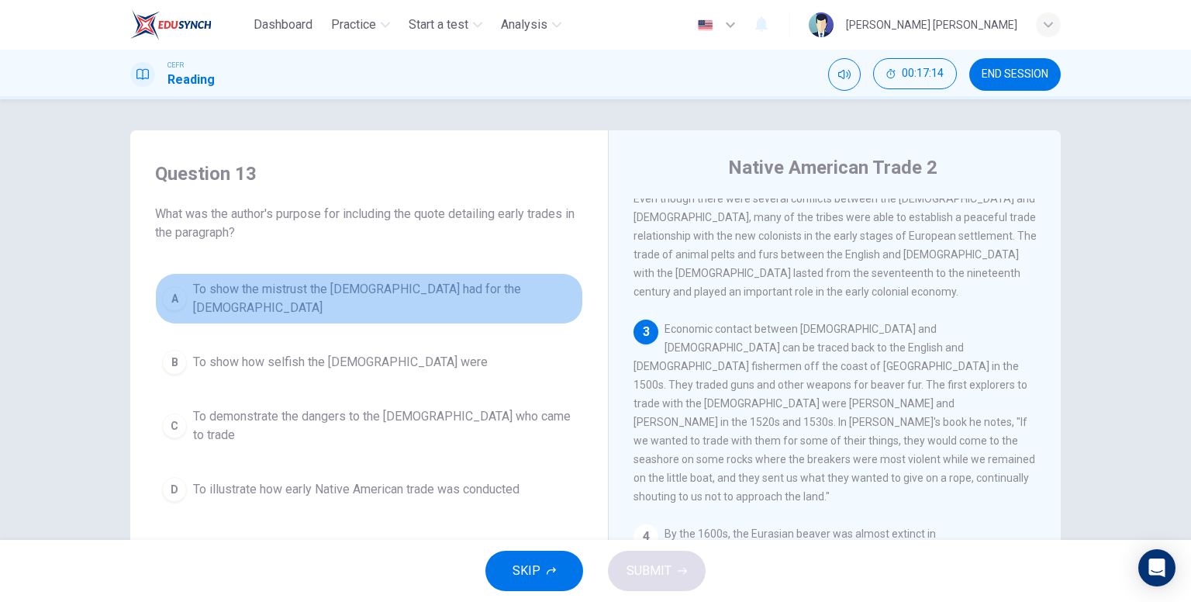
click at [391, 281] on button "A To show the mistrust the Native Americans had for the Europeans" at bounding box center [369, 298] width 428 height 51
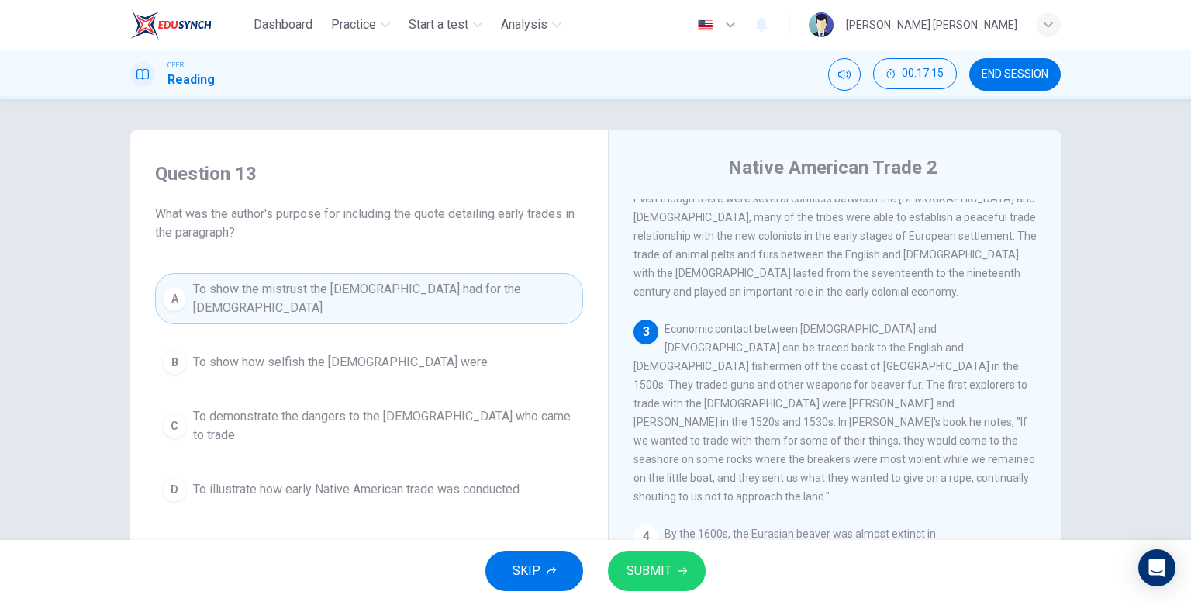
click at [667, 567] on span "SUBMIT" at bounding box center [648, 571] width 45 height 22
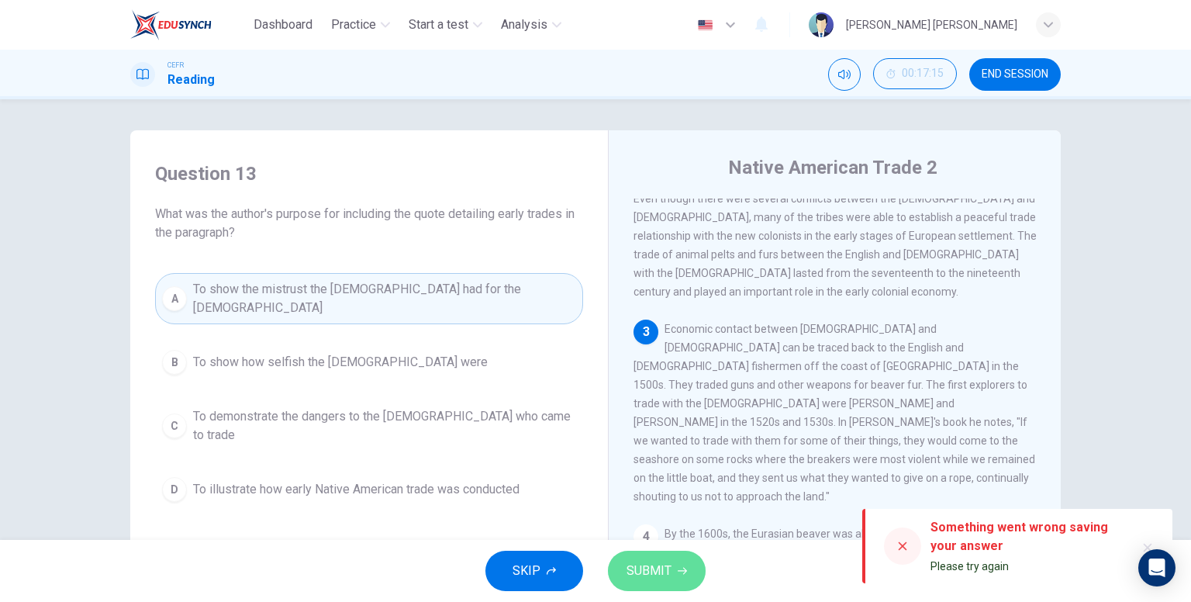
click at [657, 571] on span "SUBMIT" at bounding box center [648, 571] width 45 height 22
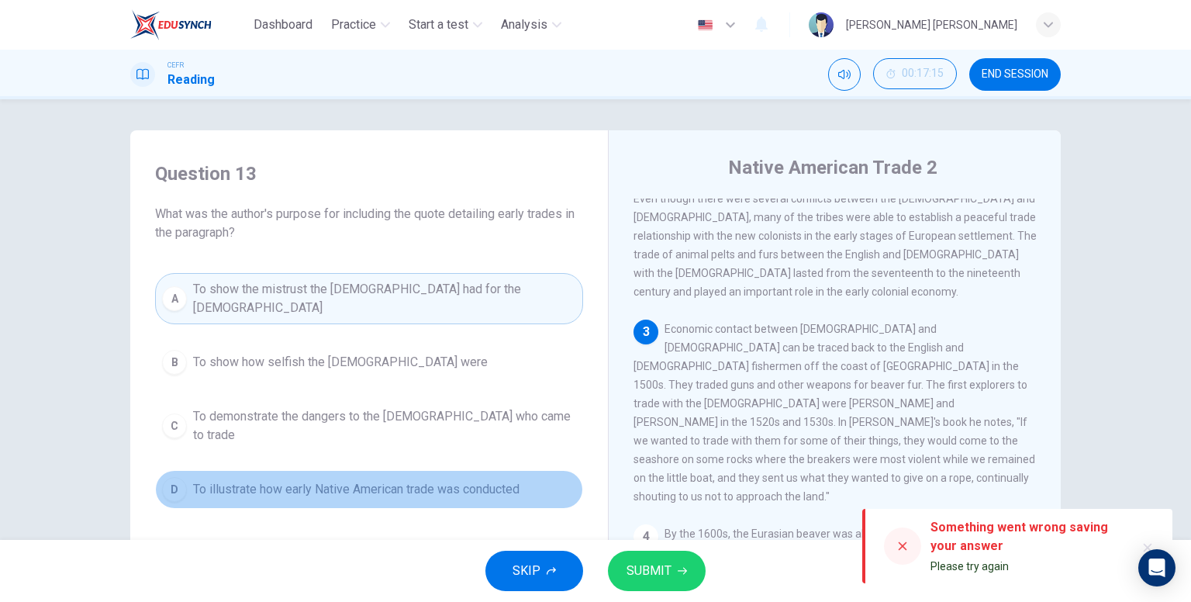
click at [461, 480] on span "To illustrate how early Native American trade was conducted" at bounding box center [356, 489] width 326 height 19
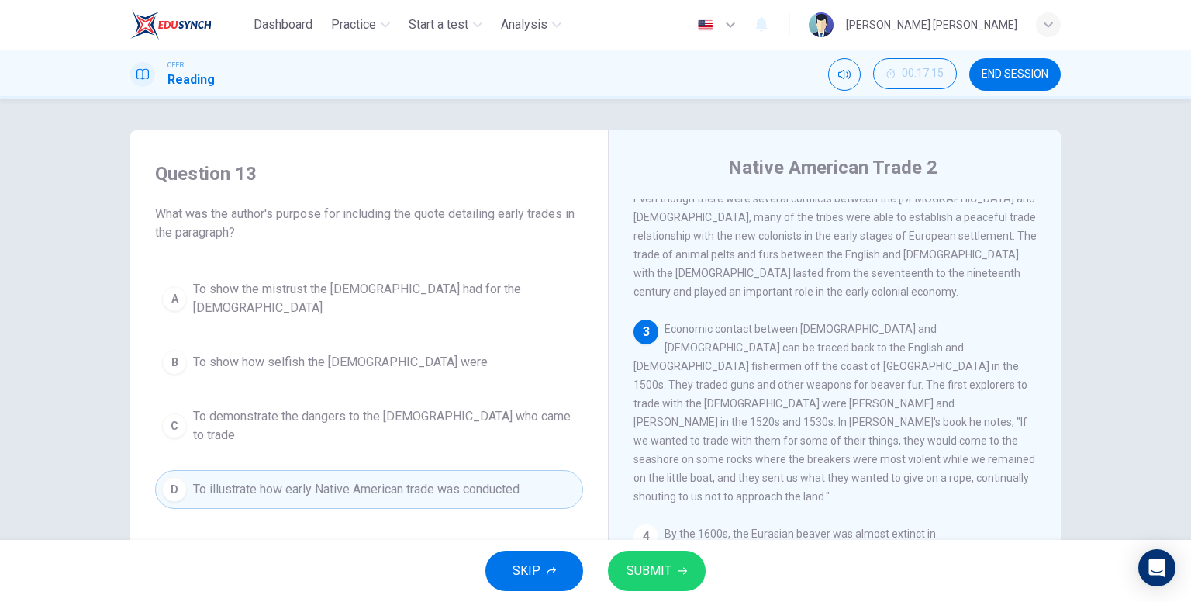
click at [644, 573] on span "SUBMIT" at bounding box center [648, 571] width 45 height 22
